Goal: Information Seeking & Learning: Find specific fact

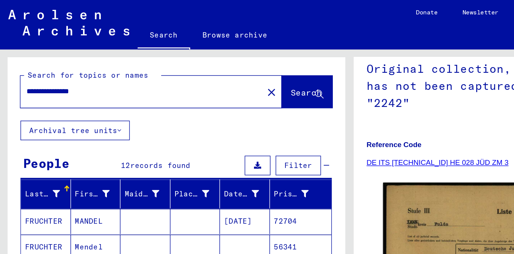
click at [44, 71] on input "**********" at bounding box center [104, 67] width 169 height 8
paste input "text"
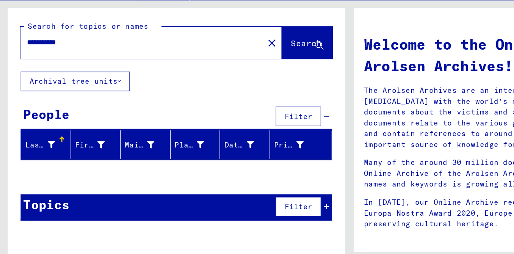
drag, startPoint x: 37, startPoint y: 78, endPoint x: -8, endPoint y: 92, distance: 47.1
click at [0, 92] on html "**********" at bounding box center [257, 127] width 514 height 254
type input "******"
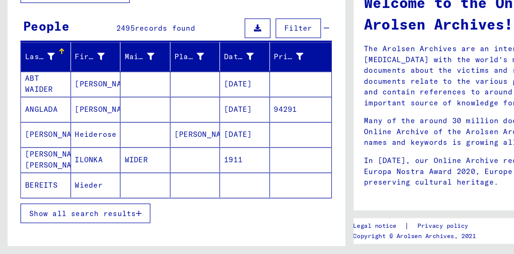
scroll to position [34, 0]
click at [74, 231] on button "Show all search results" at bounding box center [62, 223] width 95 height 14
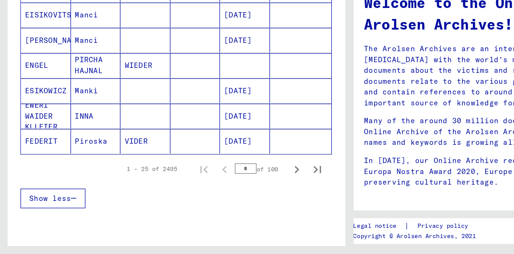
scroll to position [437, 0]
click at [40, 214] on button "Show less" at bounding box center [39, 213] width 48 height 14
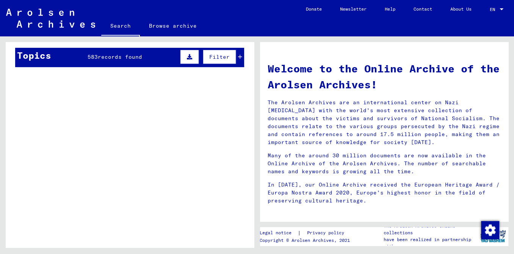
scroll to position [0, 0]
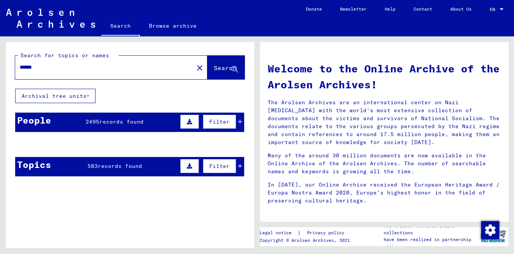
click at [89, 125] on span "2495" at bounding box center [93, 121] width 14 height 7
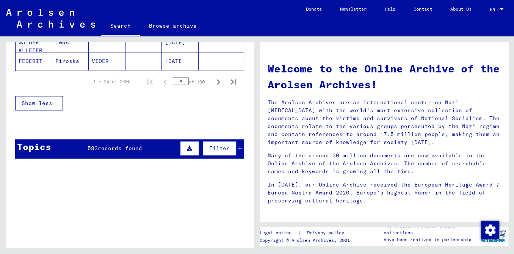
scroll to position [564, 0]
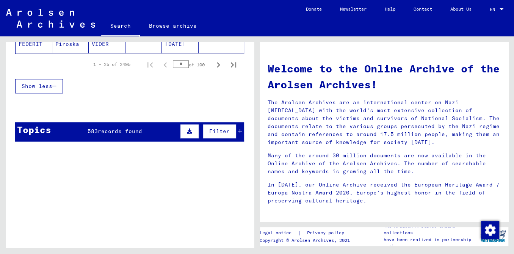
click at [102, 134] on span "records found" at bounding box center [120, 131] width 44 height 7
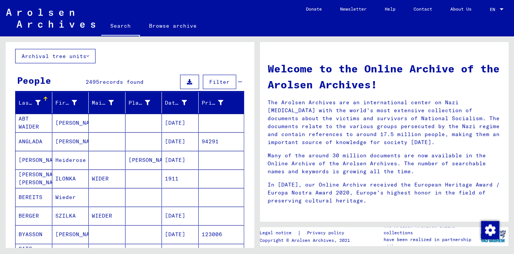
scroll to position [40, 0]
click at [23, 107] on div "Last Name" at bounding box center [30, 103] width 22 height 8
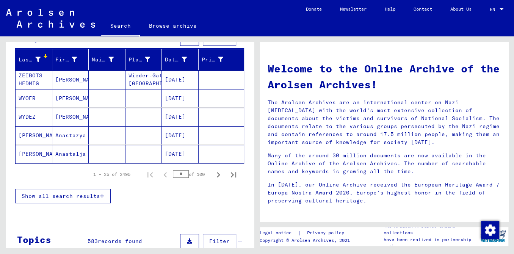
scroll to position [82, 0]
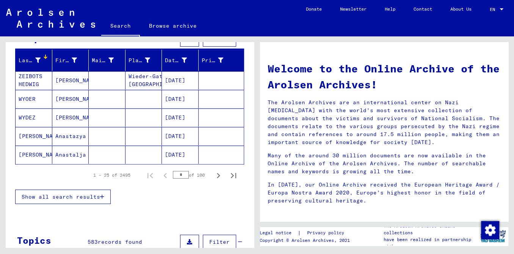
click at [95, 200] on span "Show all search results" at bounding box center [61, 196] width 78 height 7
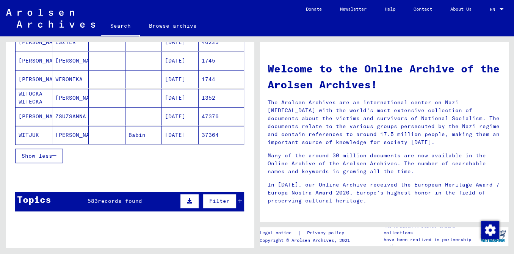
scroll to position [473, 0]
click at [87, 211] on div "Topics 583 records found Filter" at bounding box center [129, 201] width 229 height 19
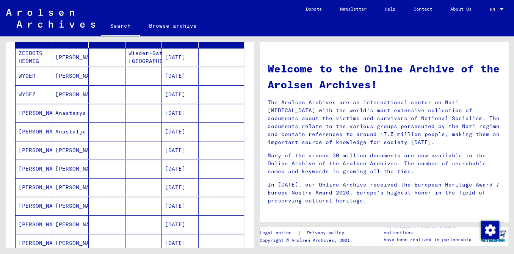
scroll to position [0, 0]
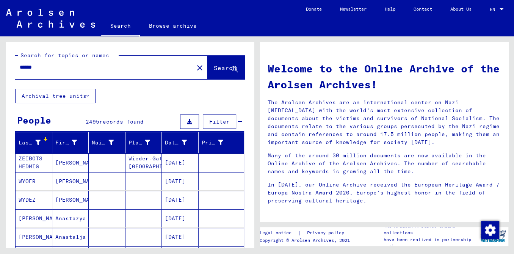
click at [44, 71] on input "******" at bounding box center [102, 67] width 165 height 8
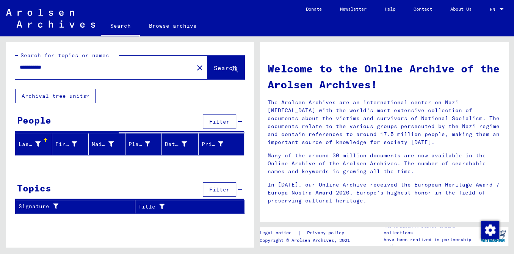
click at [44, 71] on input "**********" at bounding box center [102, 67] width 165 height 8
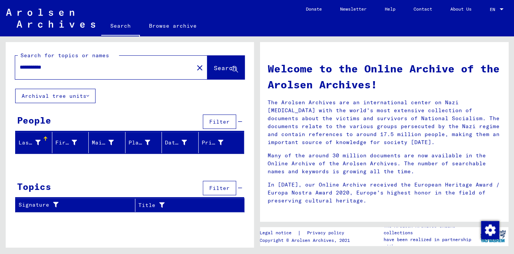
click at [44, 71] on input "**********" at bounding box center [102, 67] width 165 height 8
click at [52, 71] on input "**********" at bounding box center [102, 67] width 165 height 8
type input "**********"
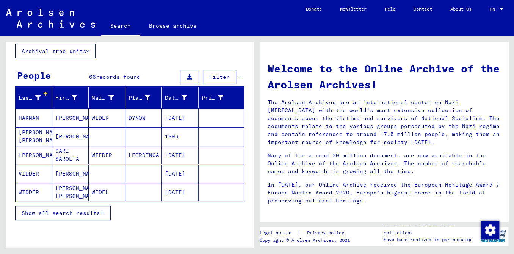
scroll to position [47, 0]
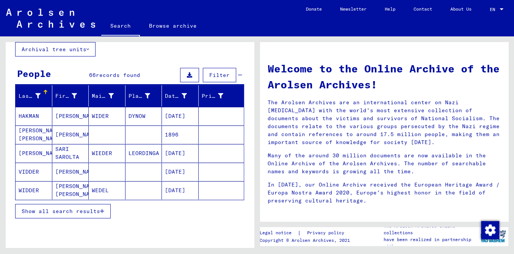
click at [20, 144] on mat-cell "[PERSON_NAME] [PERSON_NAME]" at bounding box center [34, 134] width 37 height 18
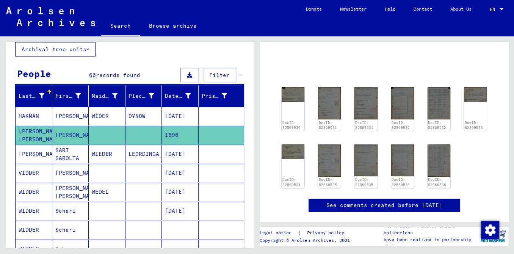
scroll to position [77, 0]
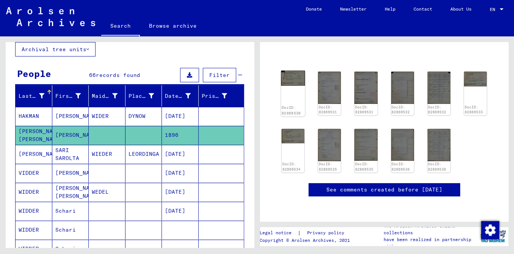
click at [294, 79] on img at bounding box center [293, 77] width 24 height 15
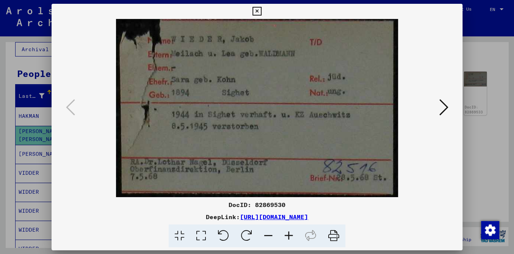
scroll to position [0, 0]
click at [440, 107] on icon at bounding box center [443, 107] width 9 height 18
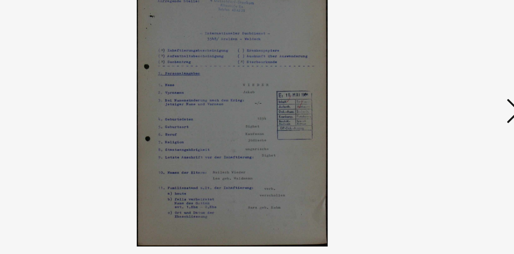
click at [439, 112] on icon at bounding box center [443, 107] width 9 height 18
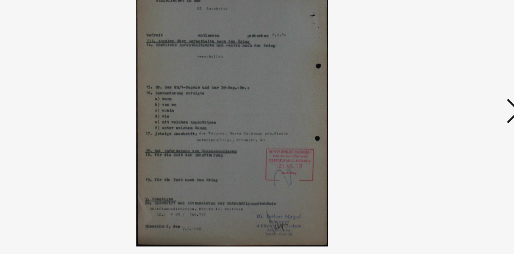
click at [439, 112] on icon at bounding box center [443, 107] width 9 height 18
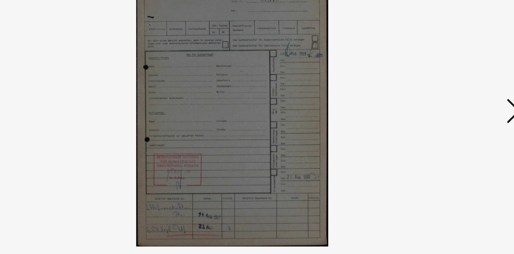
click at [439, 112] on icon at bounding box center [443, 107] width 9 height 18
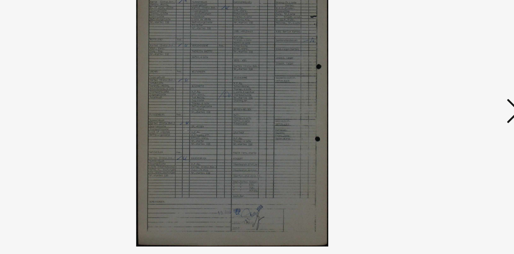
click at [439, 112] on icon at bounding box center [443, 107] width 9 height 18
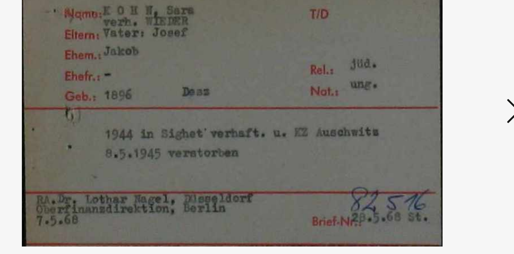
click at [439, 112] on icon at bounding box center [443, 107] width 9 height 18
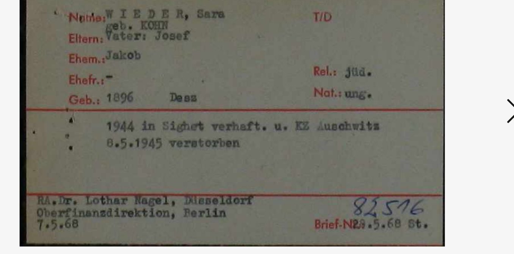
click at [439, 112] on icon at bounding box center [443, 107] width 9 height 18
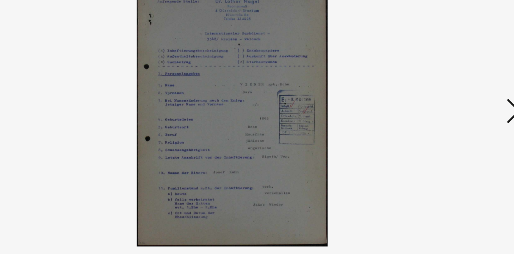
click at [439, 112] on icon at bounding box center [443, 107] width 9 height 18
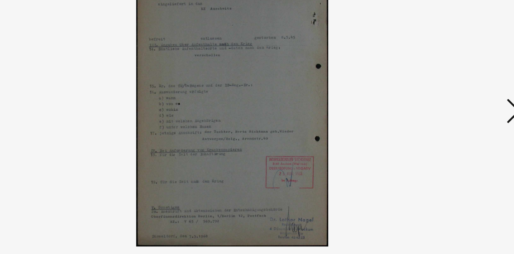
click at [439, 112] on icon at bounding box center [443, 107] width 9 height 18
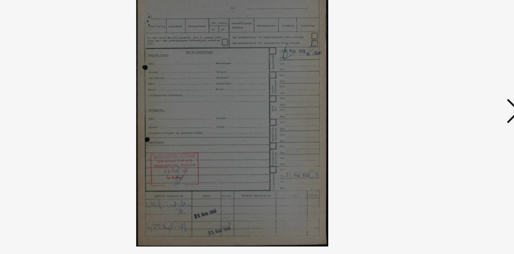
click at [439, 112] on icon at bounding box center [443, 107] width 9 height 18
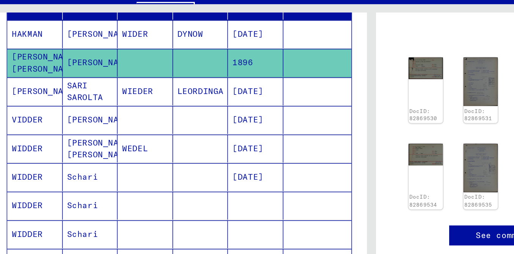
scroll to position [107, 0]
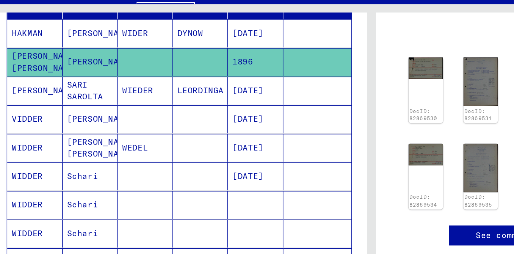
click at [40, 117] on mat-cell "VIDDER" at bounding box center [34, 112] width 37 height 19
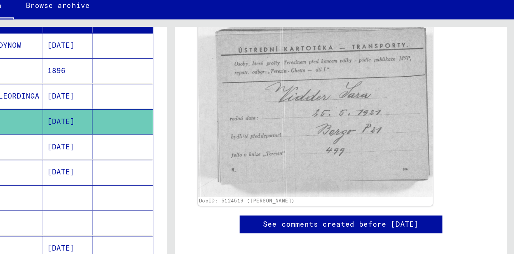
scroll to position [130, 0]
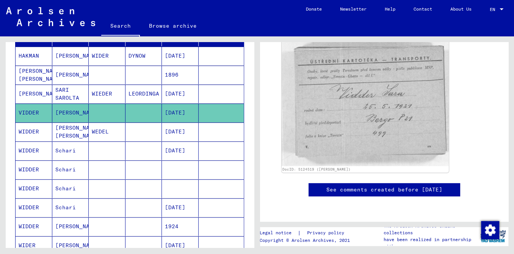
click at [59, 141] on mat-cell "[PERSON_NAME] [PERSON_NAME]" at bounding box center [70, 131] width 37 height 19
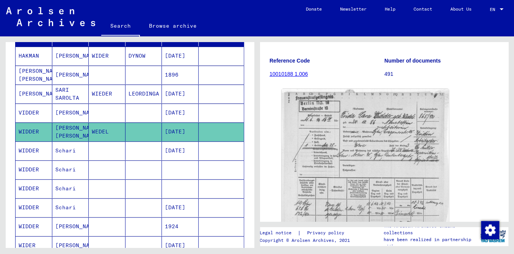
scroll to position [101, 0]
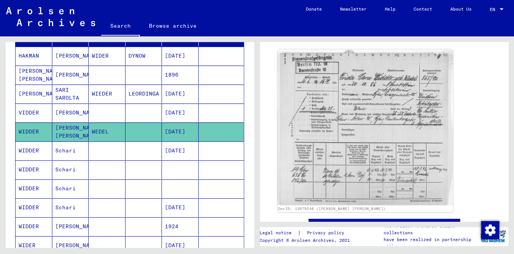
click at [357, 130] on img at bounding box center [364, 127] width 175 height 156
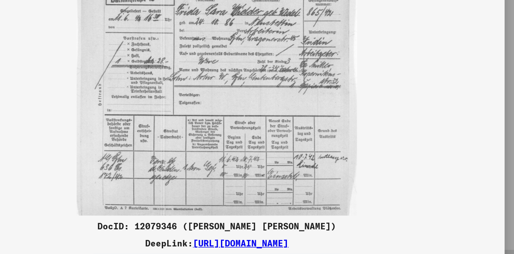
click at [296, 160] on img at bounding box center [257, 108] width 411 height 178
drag, startPoint x: 296, startPoint y: 160, endPoint x: 300, endPoint y: 212, distance: 51.7
click at [300, 212] on div "DocID: 12079346 ([PERSON_NAME] [PERSON_NAME]) DeepLink: [URL][DOMAIN_NAME]" at bounding box center [257, 223] width 411 height 47
drag, startPoint x: 253, startPoint y: 204, endPoint x: 284, endPoint y: 183, distance: 37.0
click at [284, 183] on div "DocID: 12079346 ([PERSON_NAME] [PERSON_NAME]) DeepLink: [URL][DOMAIN_NAME]" at bounding box center [257, 126] width 411 height 244
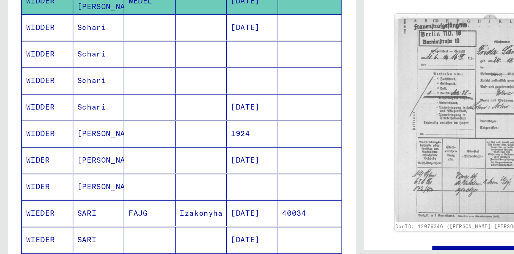
scroll to position [203, 0]
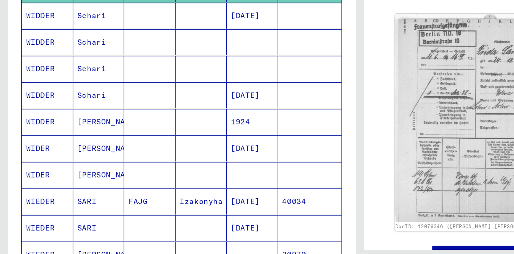
click at [66, 136] on mat-cell "[PERSON_NAME]" at bounding box center [70, 130] width 37 height 19
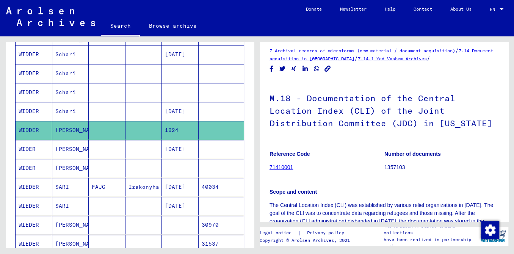
scroll to position [6, 0]
click at [68, 155] on mat-cell "[PERSON_NAME]" at bounding box center [70, 149] width 37 height 19
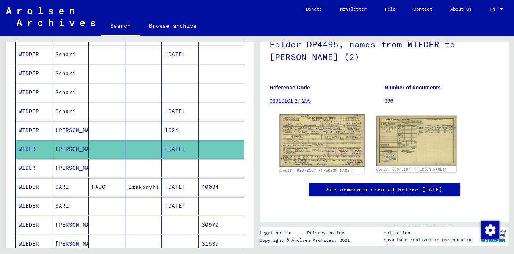
scroll to position [135, 0]
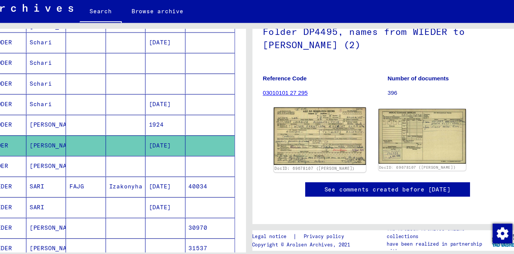
click at [320, 114] on img at bounding box center [322, 140] width 84 height 53
